Goal: Information Seeking & Learning: Find specific page/section

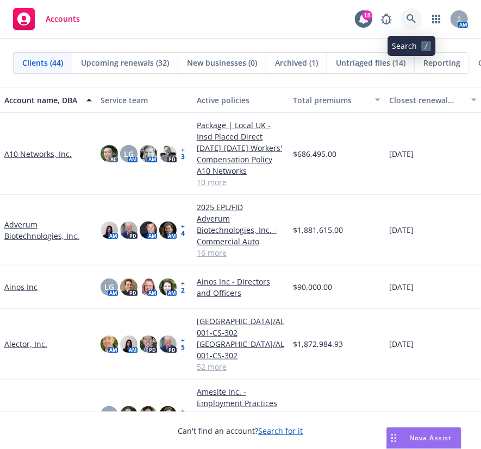
click at [411, 16] on icon at bounding box center [411, 19] width 10 height 10
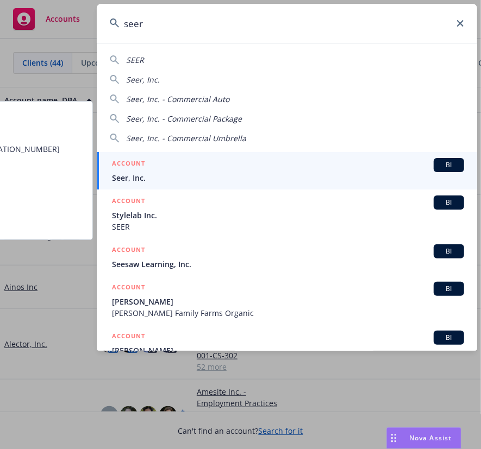
type input "seer"
click at [128, 181] on span "Seer, Inc." at bounding box center [288, 177] width 352 height 11
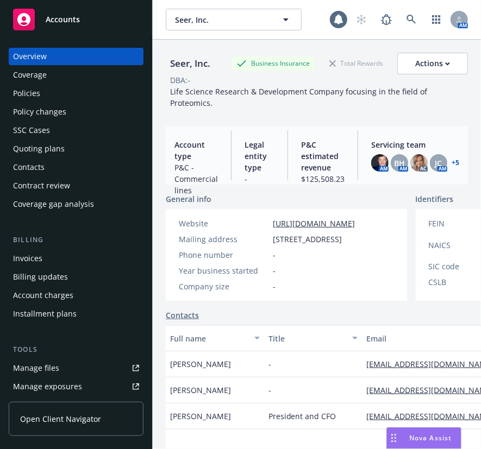
click at [54, 90] on div "Policies" at bounding box center [76, 93] width 126 height 17
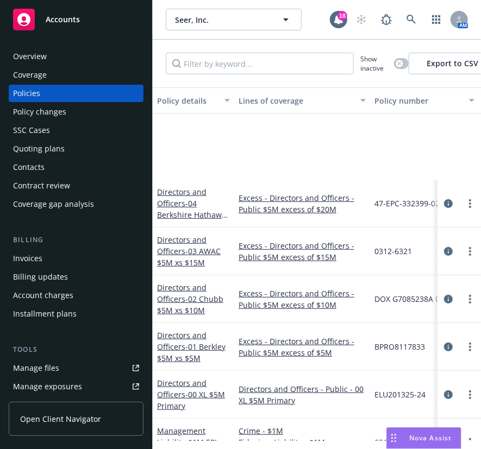
scroll to position [217, 0]
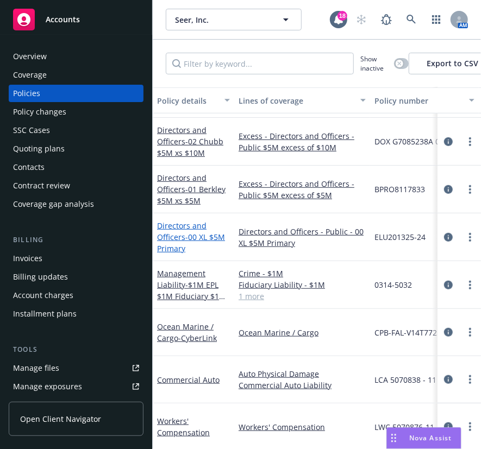
click at [180, 229] on link "Directors and Officers - 00 XL $5M Primary" at bounding box center [191, 237] width 68 height 33
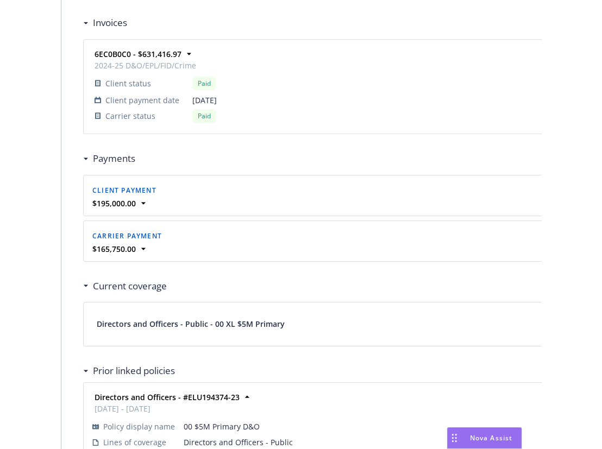
scroll to position [1086, 0]
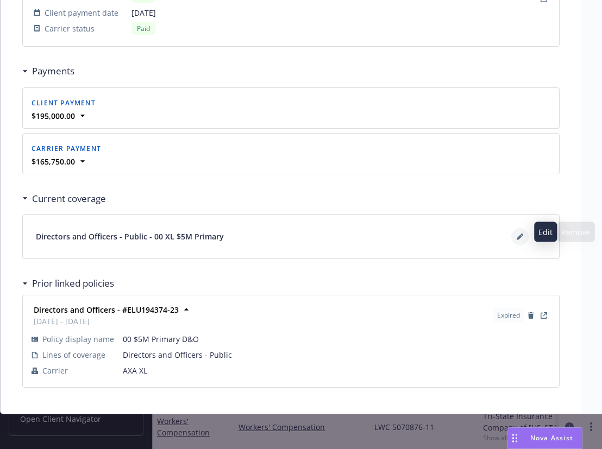
click at [480, 234] on icon at bounding box center [520, 237] width 7 height 7
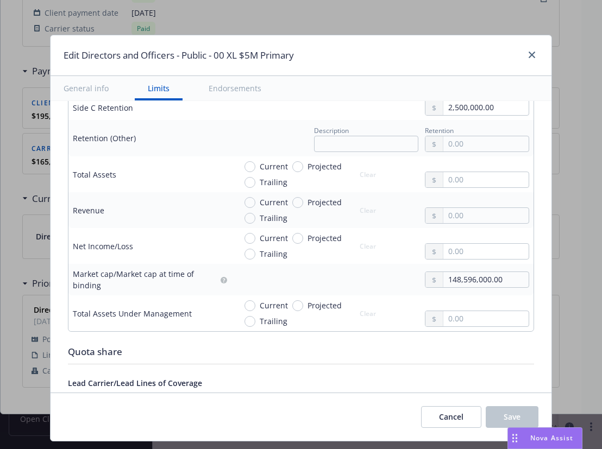
scroll to position [489, 0]
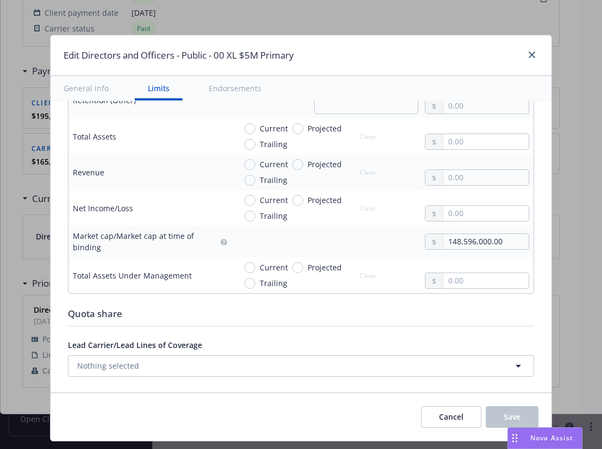
click at [480, 49] on div at bounding box center [529, 55] width 17 height 14
click at [480, 49] on link "close" at bounding box center [531, 54] width 13 height 13
